Goal: Information Seeking & Learning: Learn about a topic

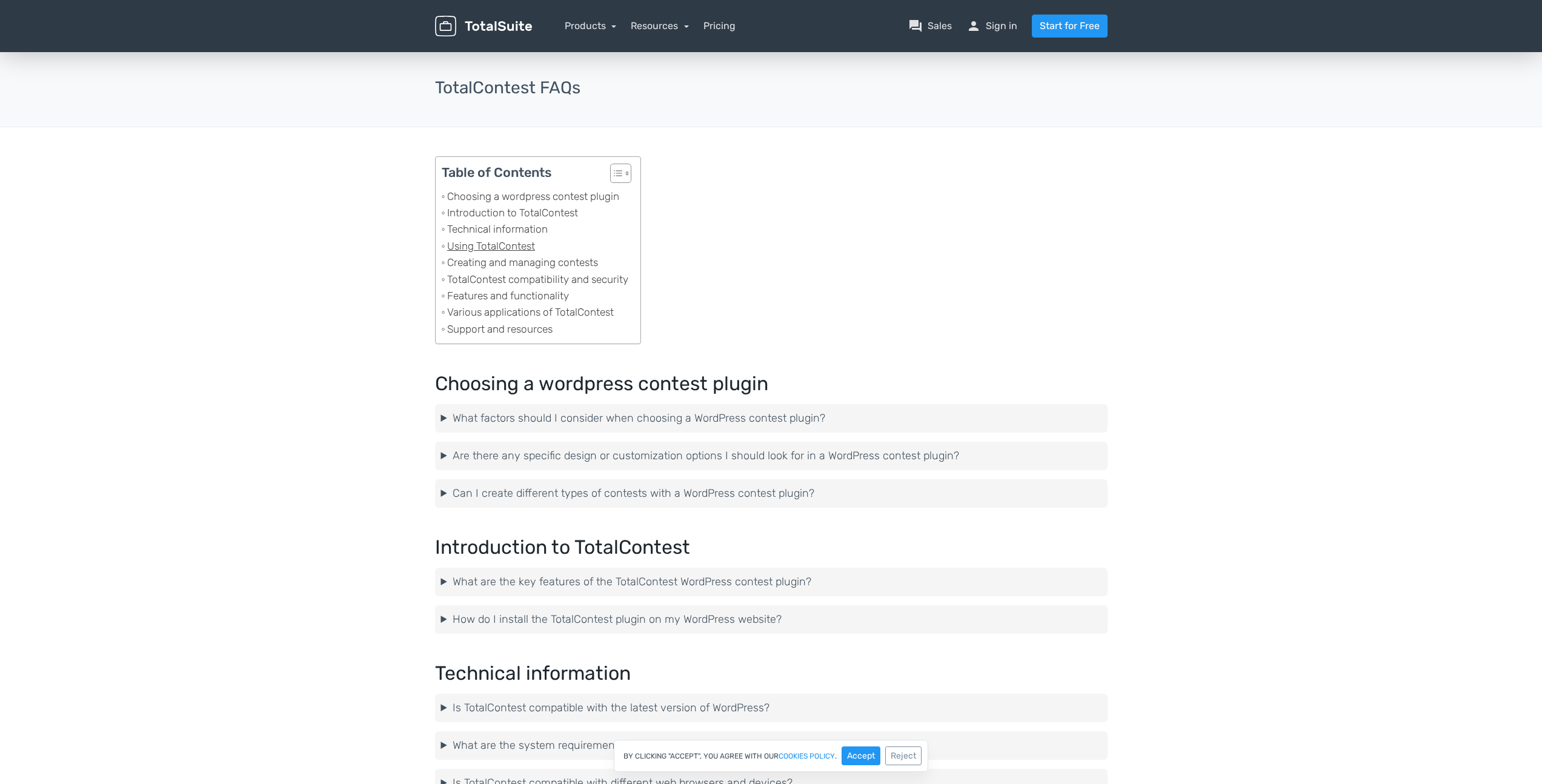
click at [514, 242] on link "Using TotalContest" at bounding box center [489, 246] width 93 height 17
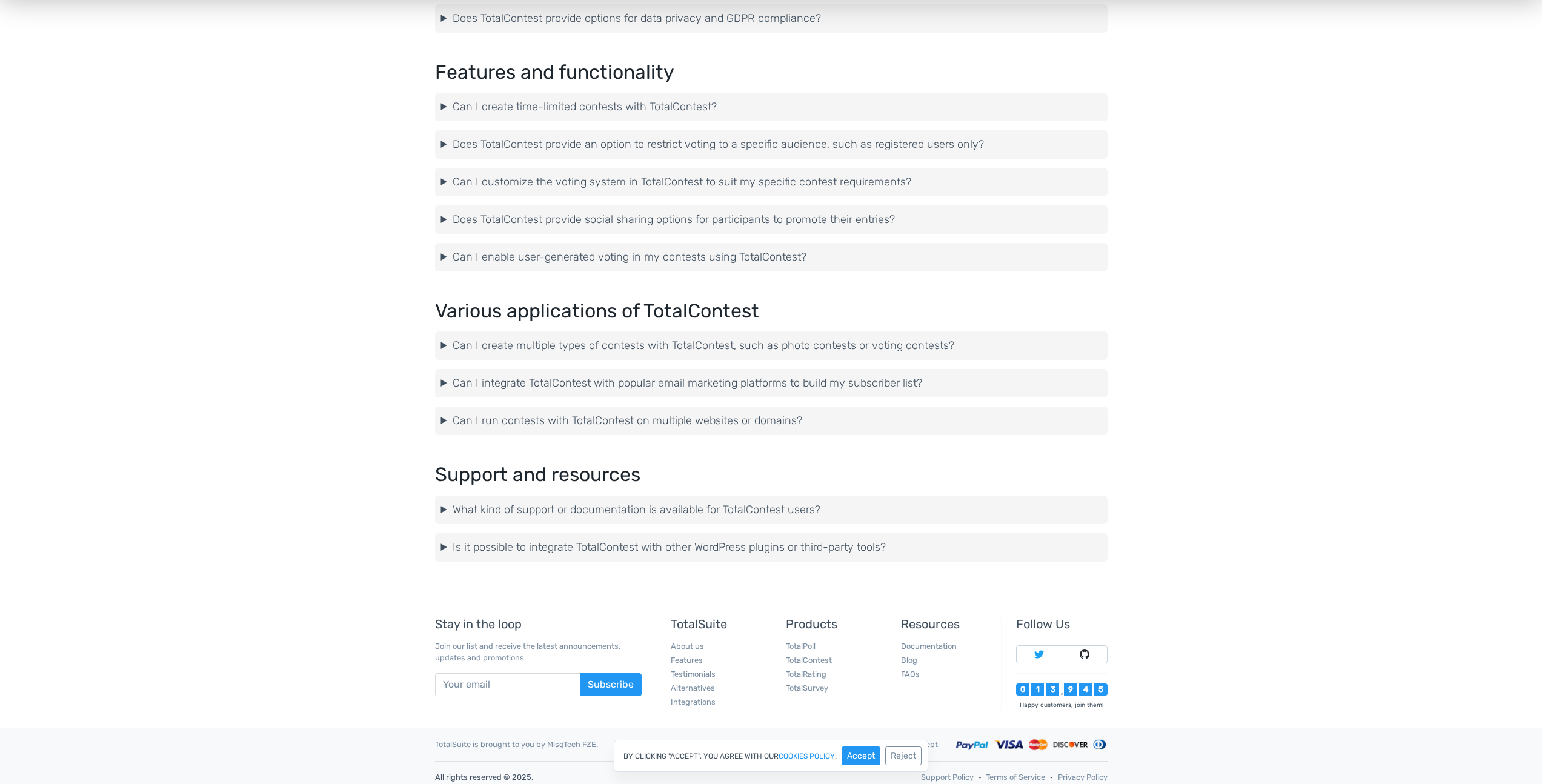
scroll to position [1866, 0]
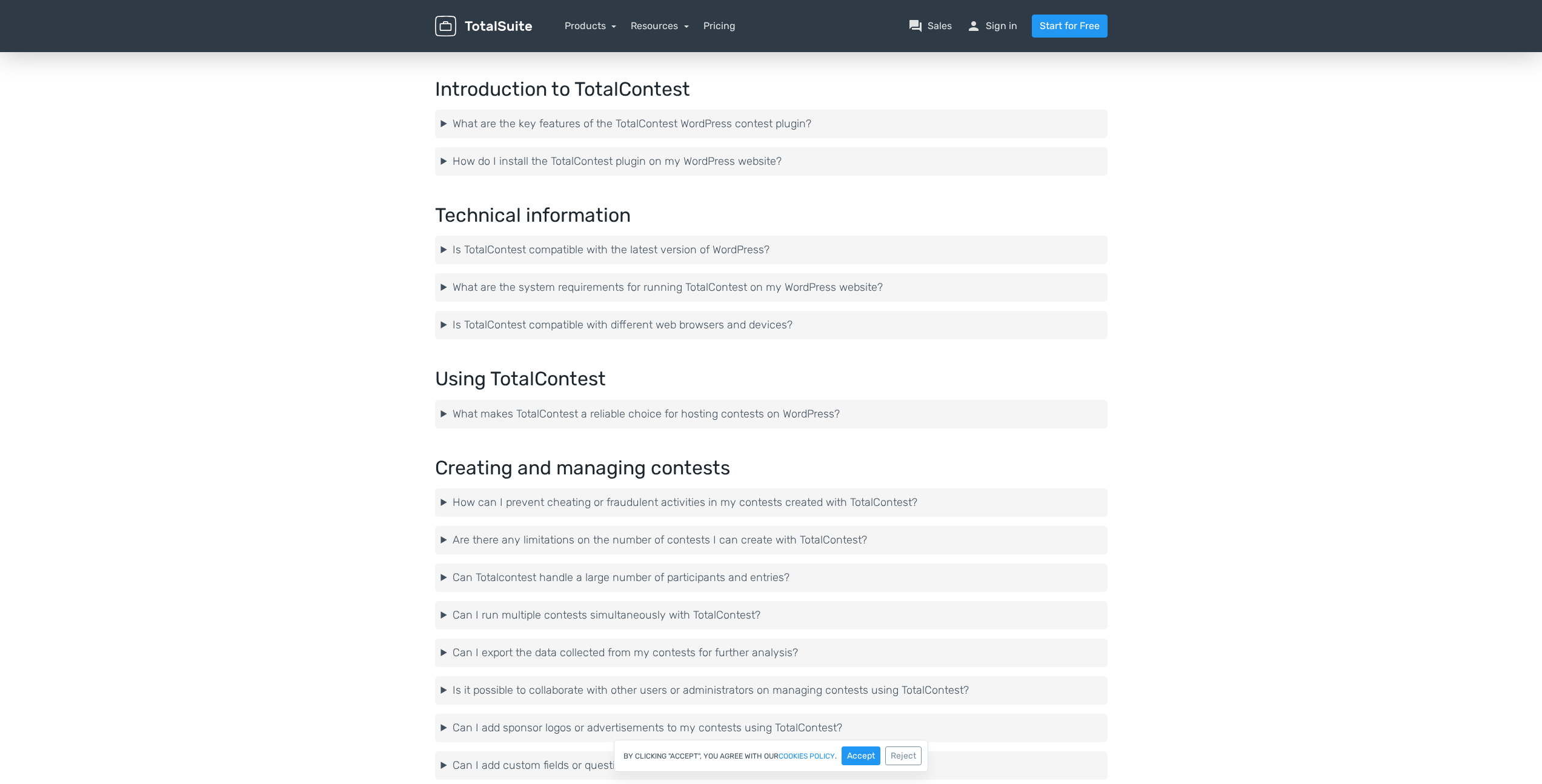
scroll to position [0, 0]
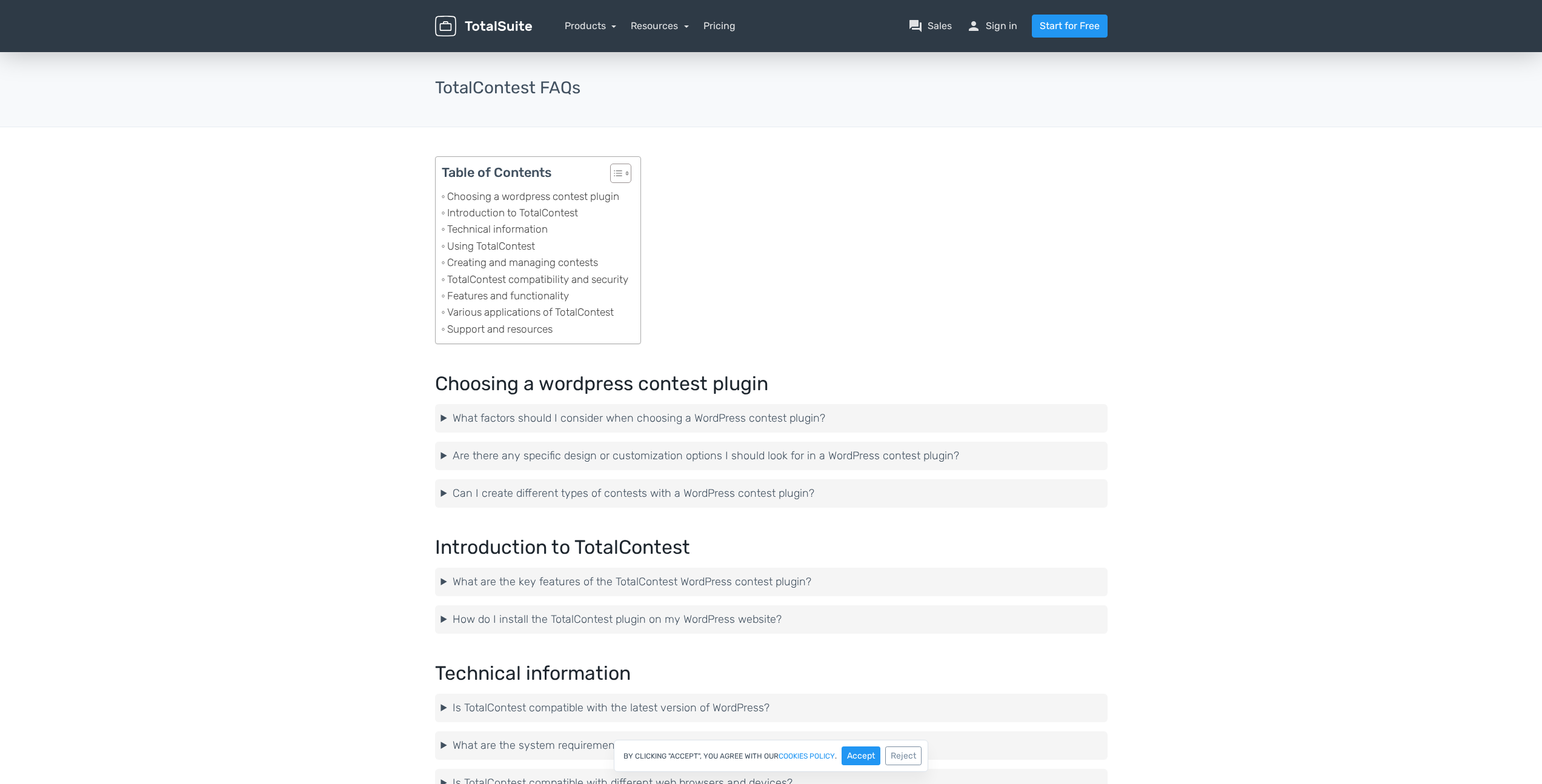
click at [506, 83] on h3 "TotalContest FAQs" at bounding box center [771, 87] width 672 height 18
click at [526, 85] on h3 "TotalContest FAQs" at bounding box center [771, 87] width 672 height 18
drag, startPoint x: 533, startPoint y: 86, endPoint x: 435, endPoint y: 87, distance: 98.0
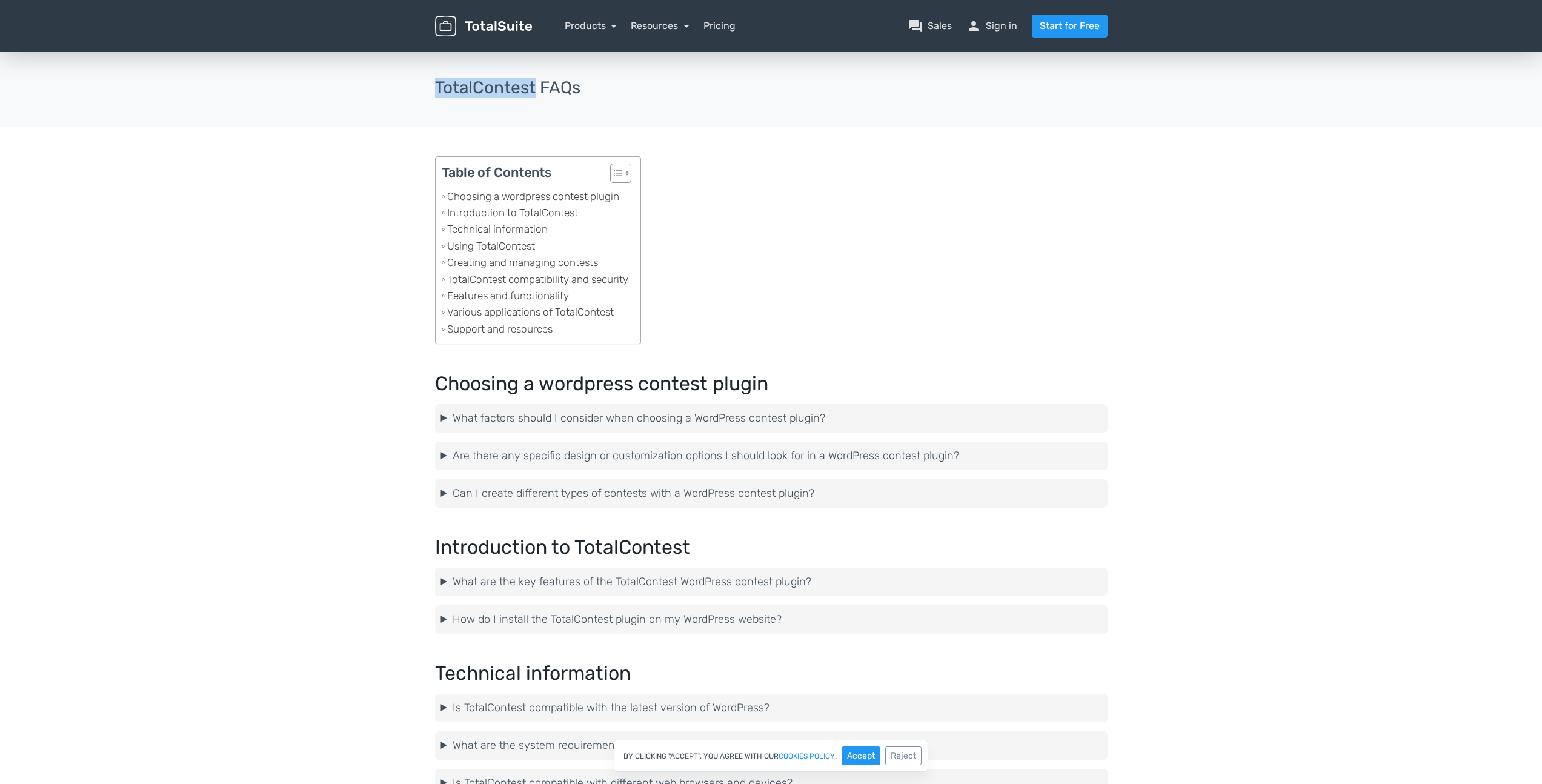
click at [435, 87] on h3 "TotalContest FAQs" at bounding box center [771, 87] width 672 height 18
copy h3 "TotalContest"
